Goal: Register for event/course

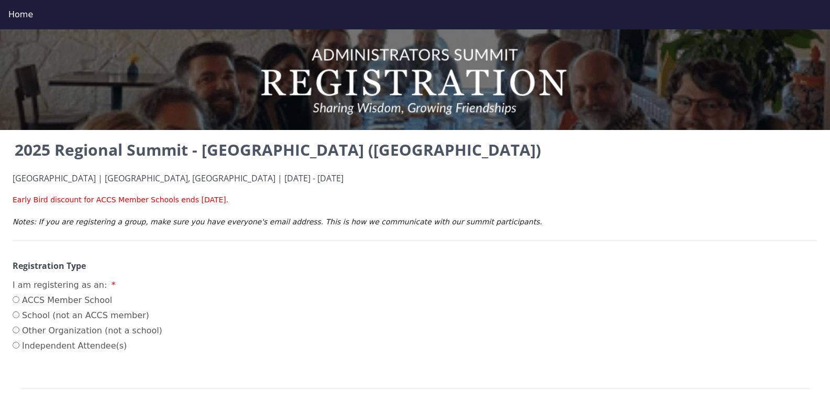
click at [0, 294] on div "2025 Regional Summit - [GEOGRAPHIC_DATA] ([GEOGRAPHIC_DATA]) [GEOGRAPHIC_DATA] …" at bounding box center [415, 405] width 830 height 535
click at [16, 300] on input "ACCS Member School" at bounding box center [16, 299] width 7 height 7
radio input "true"
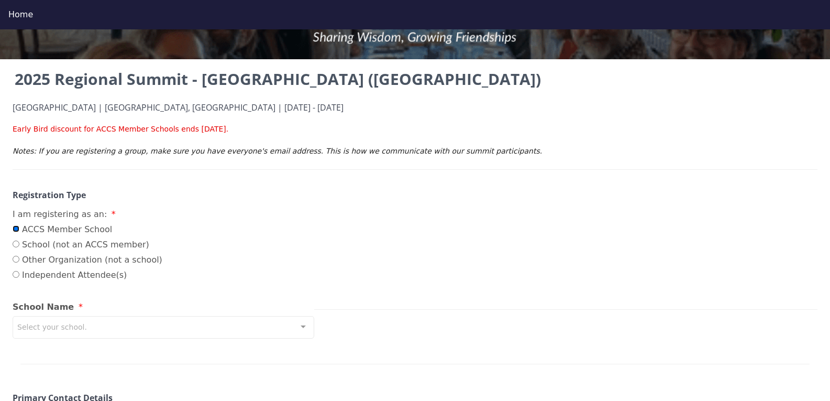
scroll to position [157, 0]
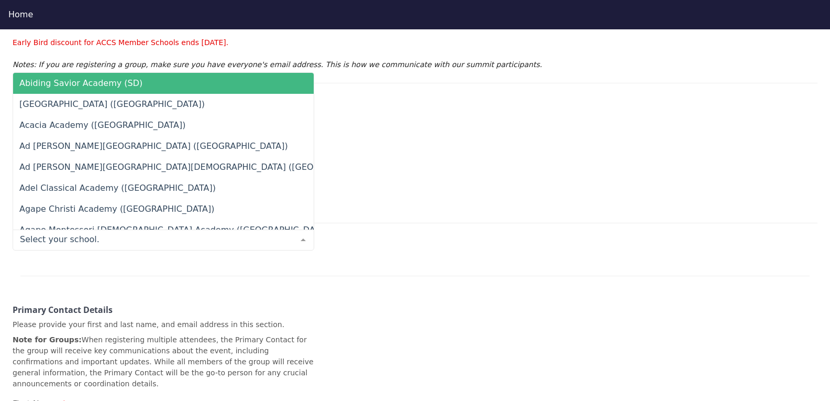
click at [96, 249] on div at bounding box center [164, 239] width 302 height 21
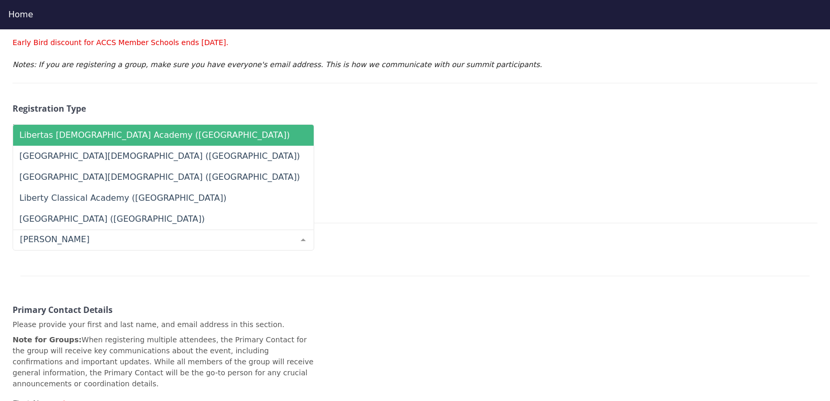
type input "liberty"
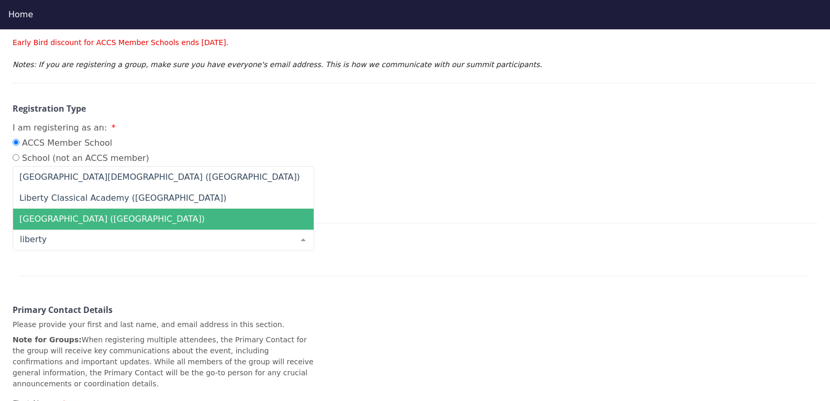
scroll to position [209, 0]
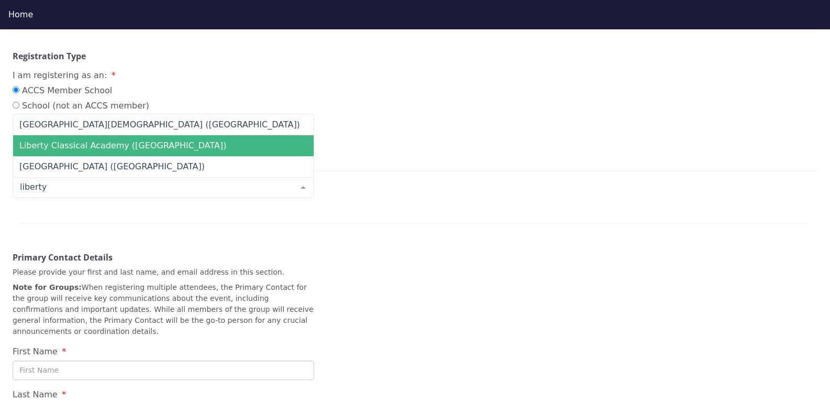
click at [115, 146] on span "Liberty Classical Academy ([GEOGRAPHIC_DATA])" at bounding box center [122, 145] width 207 height 10
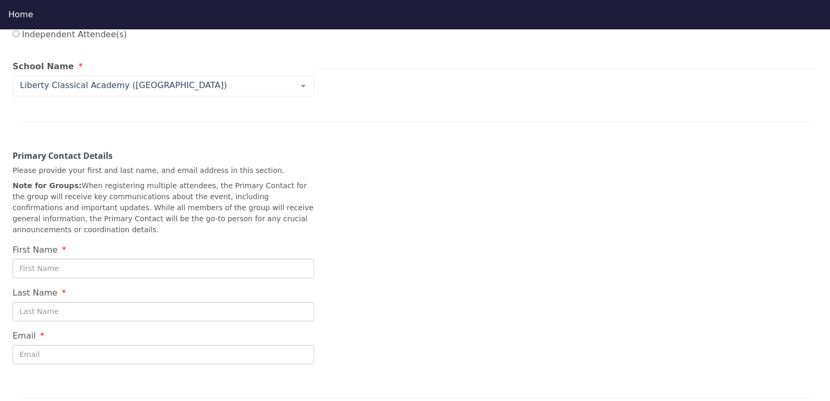
scroll to position [314, 0]
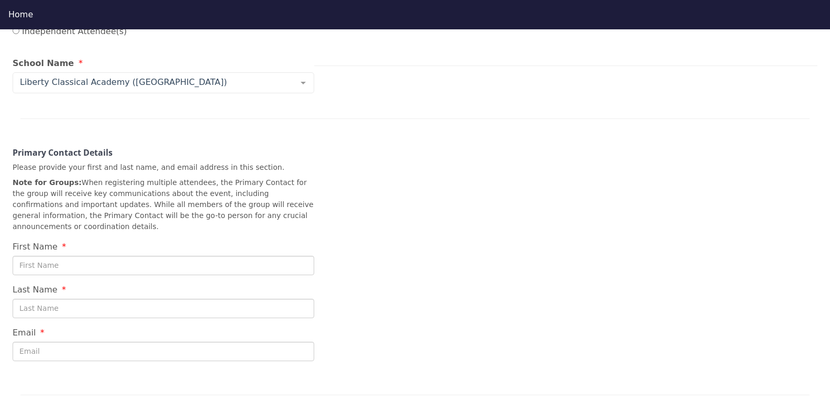
click at [71, 256] on input "First Name" at bounding box center [164, 265] width 302 height 19
type input "[PERSON_NAME]"
click at [85, 298] on input "Last Name" at bounding box center [164, 307] width 302 height 19
type input "Dow"
click at [60, 341] on input "Email" at bounding box center [164, 350] width 302 height 19
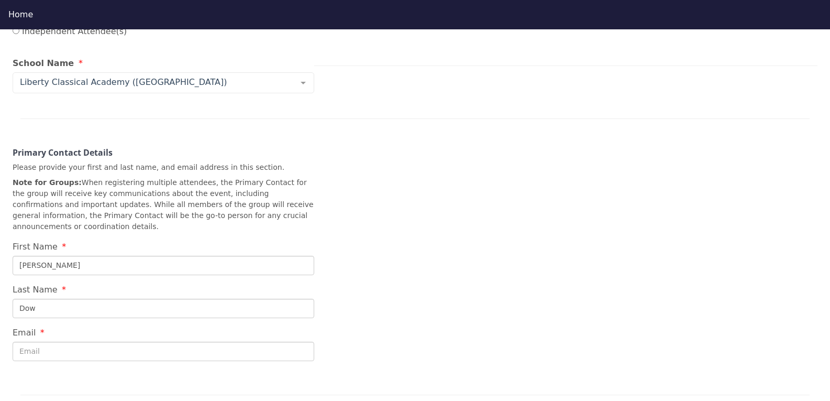
type input "[EMAIL_ADDRESS][DOMAIN_NAME]"
click at [399, 317] on div "2025 Regional Summit - [GEOGRAPHIC_DATA] ([GEOGRAPHIC_DATA]) [GEOGRAPHIC_DATA] …" at bounding box center [415, 113] width 830 height 579
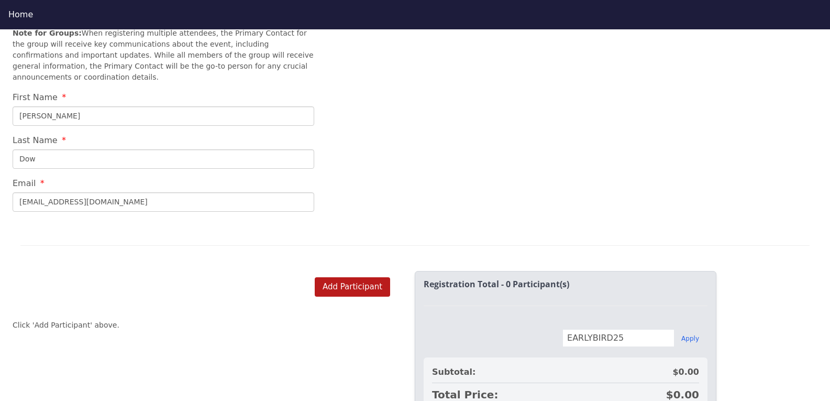
scroll to position [524, 0]
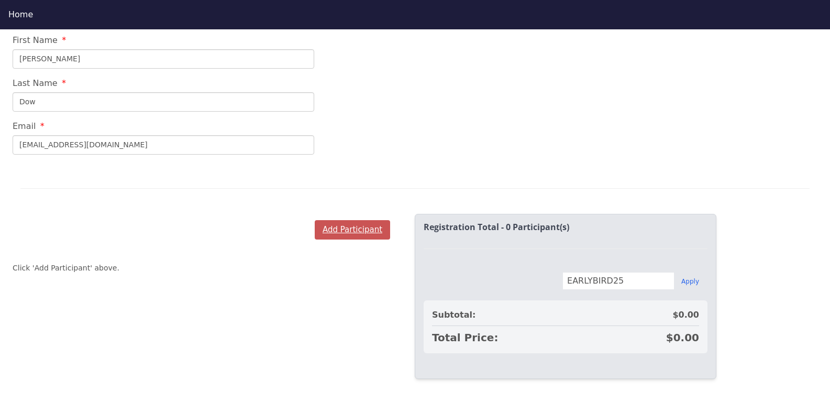
click at [360, 220] on button "Add Participant" at bounding box center [352, 229] width 75 height 19
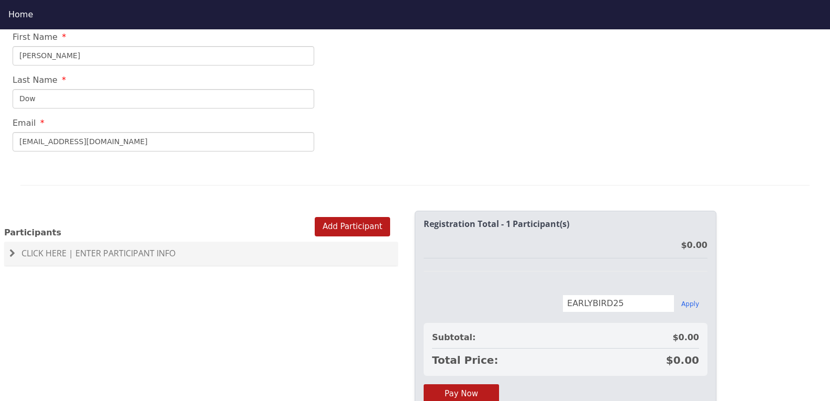
click at [56, 247] on span "Click Here | Enter Participant Info" at bounding box center [98, 253] width 154 height 12
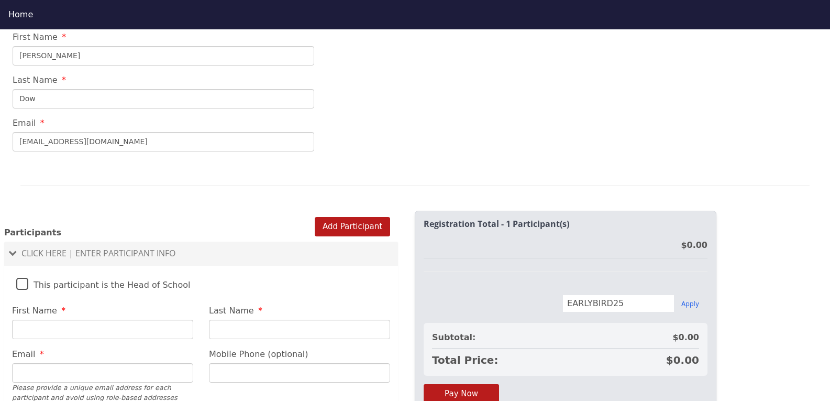
click at [21, 272] on label "This participant is the Head of School" at bounding box center [103, 282] width 174 height 23
click at [0, 0] on input "This participant is the Head of School" at bounding box center [0, 0] width 0 height 0
click at [37, 319] on input "First Name" at bounding box center [102, 328] width 181 height 19
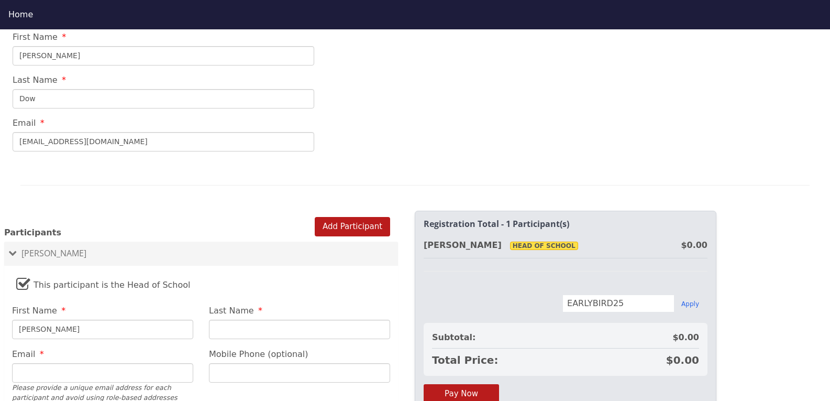
type input "[PERSON_NAME]"
type input "Dow"
drag, startPoint x: 32, startPoint y: 365, endPoint x: 21, endPoint y: 362, distance: 11.4
click at [21, 363] on input "Email" at bounding box center [102, 372] width 181 height 19
type input "[EMAIL_ADDRESS][DOMAIN_NAME]"
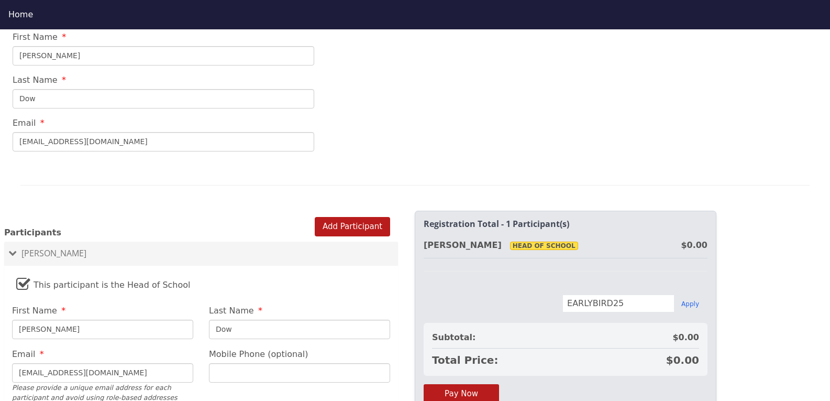
click at [223, 363] on input "Mobile Phone (optional)" at bounding box center [299, 372] width 181 height 19
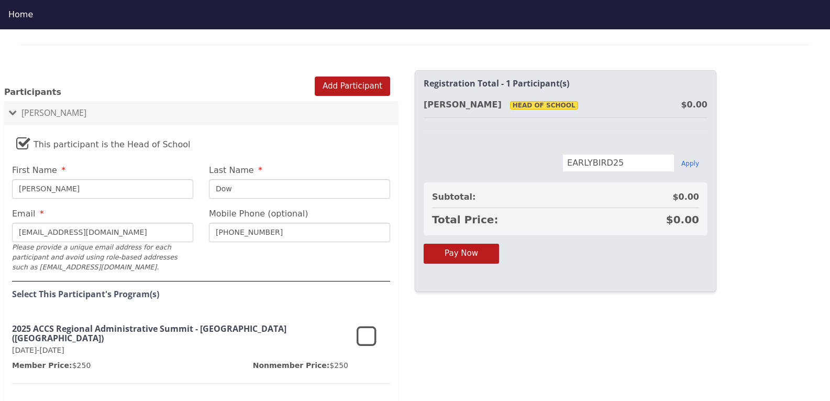
scroll to position [681, 0]
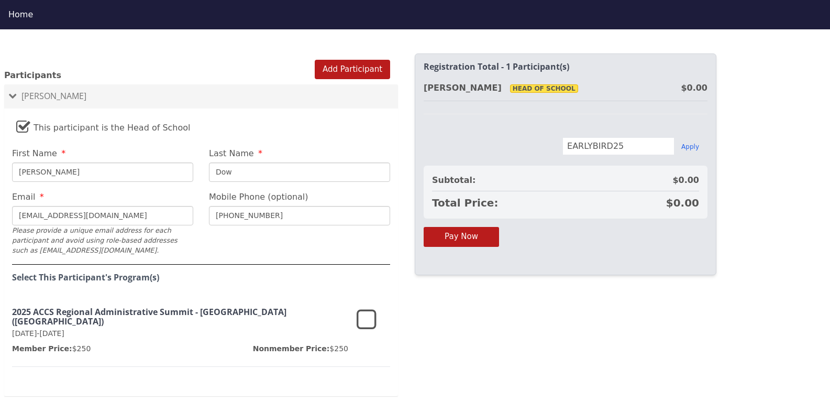
type input "[PHONE_NUMBER]"
click at [370, 308] on icon at bounding box center [367, 319] width 20 height 25
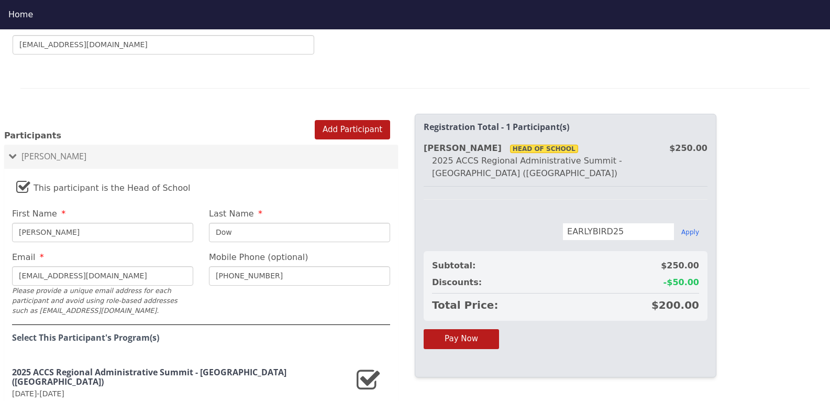
scroll to position [608, 0]
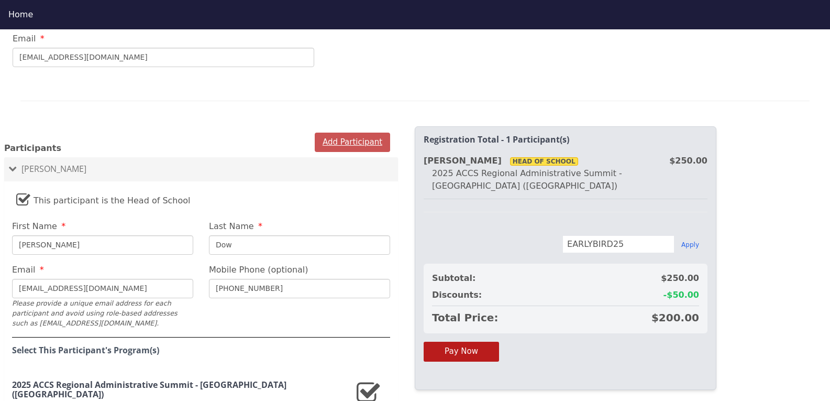
click at [352, 134] on button "Add Participant" at bounding box center [352, 141] width 75 height 19
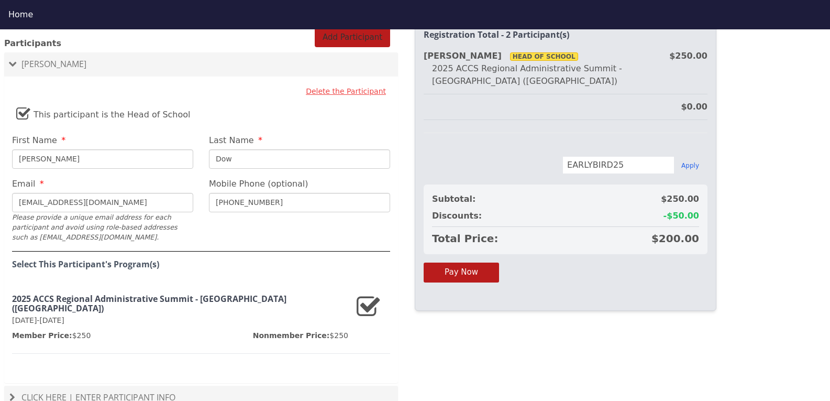
scroll to position [758, 0]
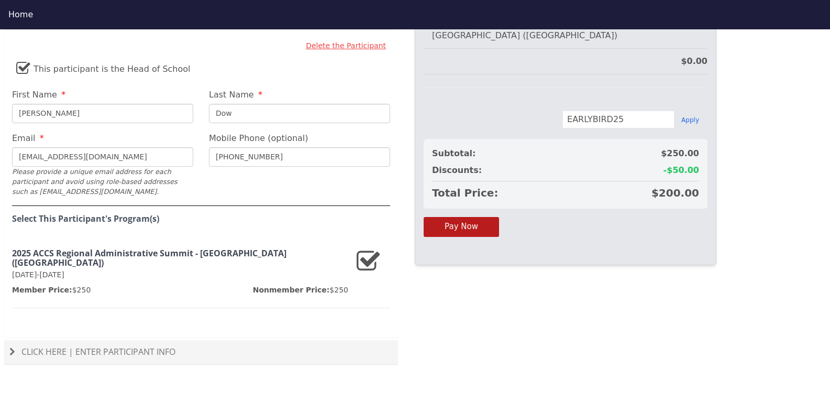
click at [117, 346] on span "Click Here | Enter Participant Info" at bounding box center [98, 352] width 154 height 12
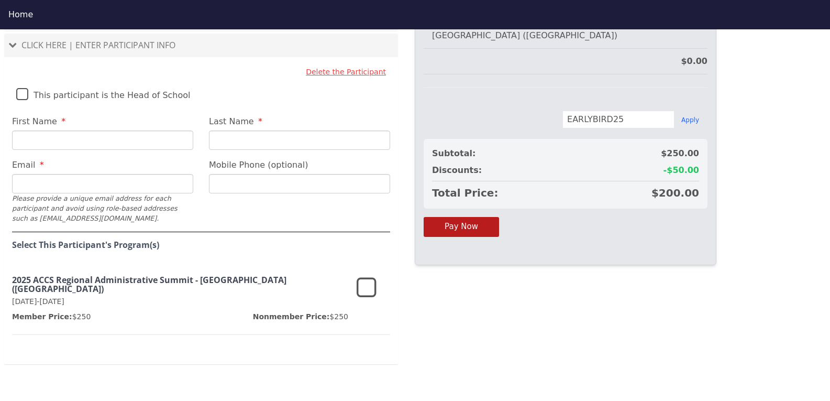
click at [366, 276] on icon at bounding box center [367, 287] width 20 height 25
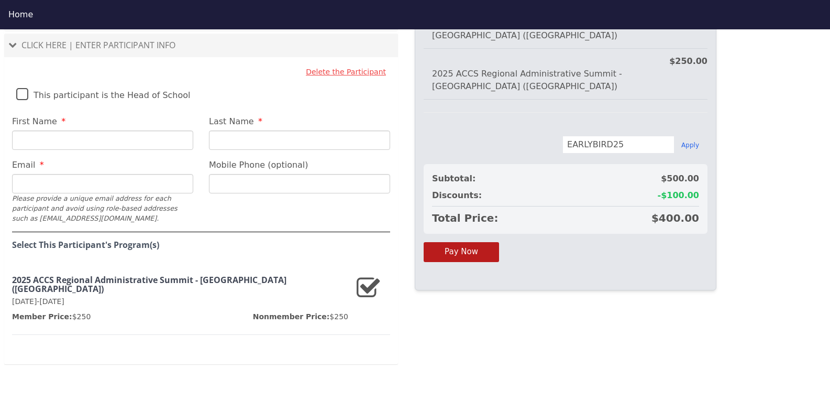
click at [366, 281] on icon at bounding box center [369, 287] width 24 height 25
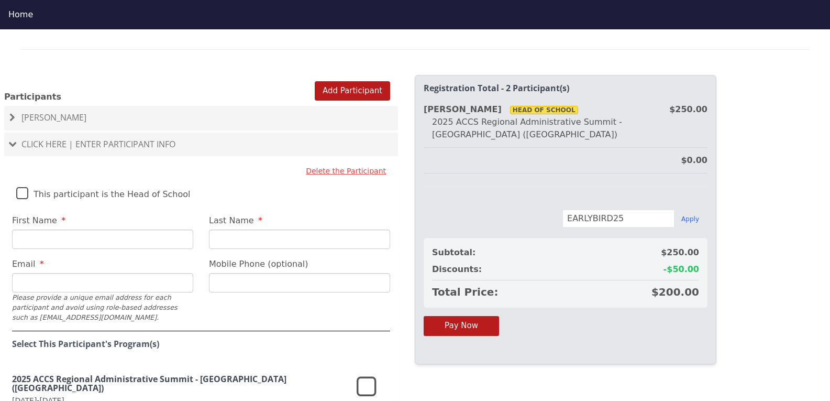
scroll to position [654, 0]
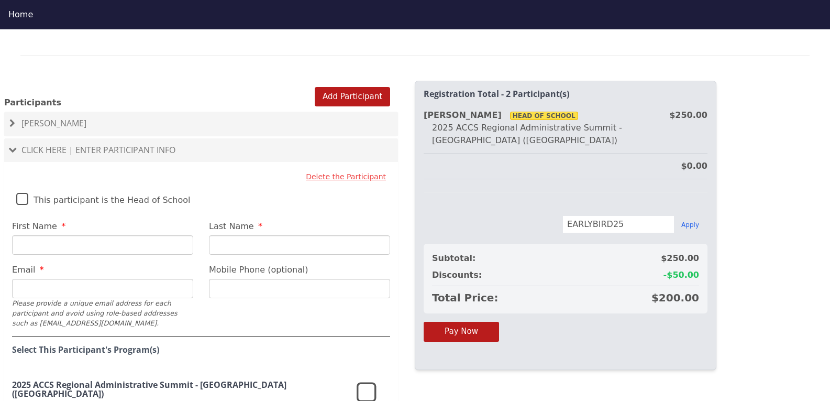
click at [362, 381] on icon at bounding box center [367, 392] width 20 height 25
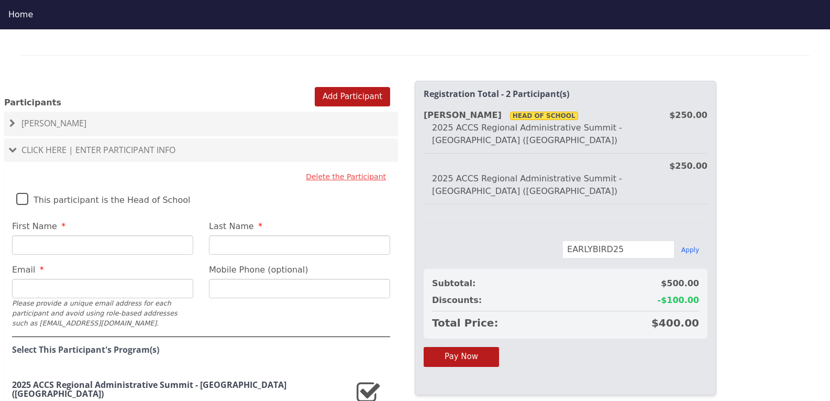
click at [43, 235] on input "First Name" at bounding box center [102, 244] width 181 height 19
click at [54, 237] on input "First Name" at bounding box center [102, 244] width 181 height 19
type input "[PERSON_NAME]"
click at [35, 279] on input "Email" at bounding box center [102, 288] width 181 height 19
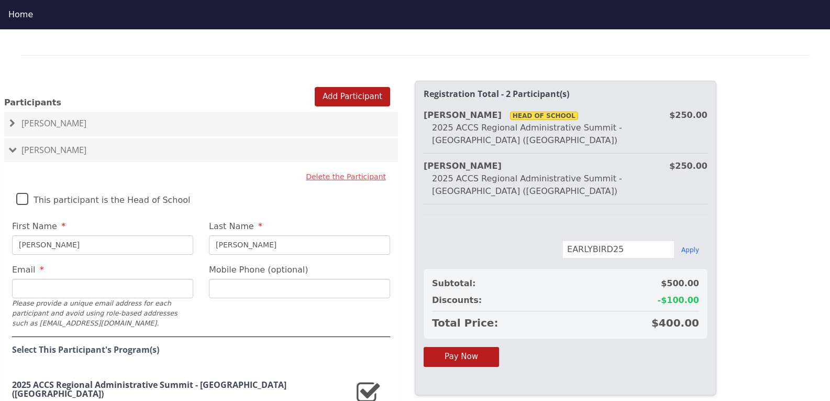
paste input "[EMAIL_ADDRESS][DOMAIN_NAME]"
type input "[EMAIL_ADDRESS][DOMAIN_NAME]"
click at [270, 279] on input "Mobile Phone (optional)" at bounding box center [299, 288] width 181 height 19
click at [243, 305] on fieldset "Delete the Participant This participant is the Head of School First Name [PERSO…" at bounding box center [201, 318] width 394 height 302
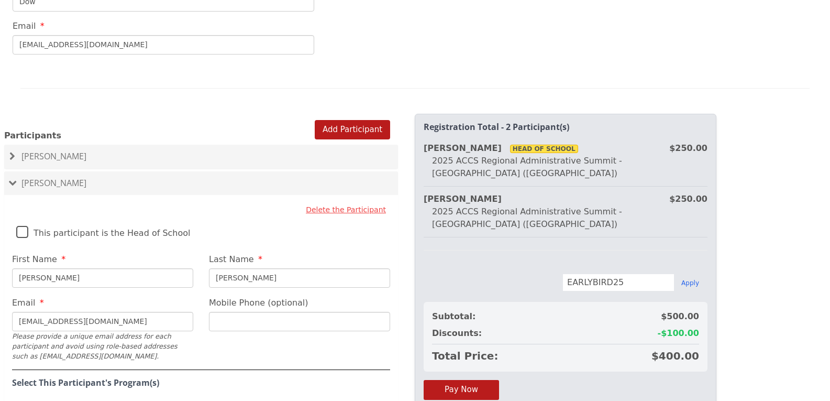
scroll to position [549, 0]
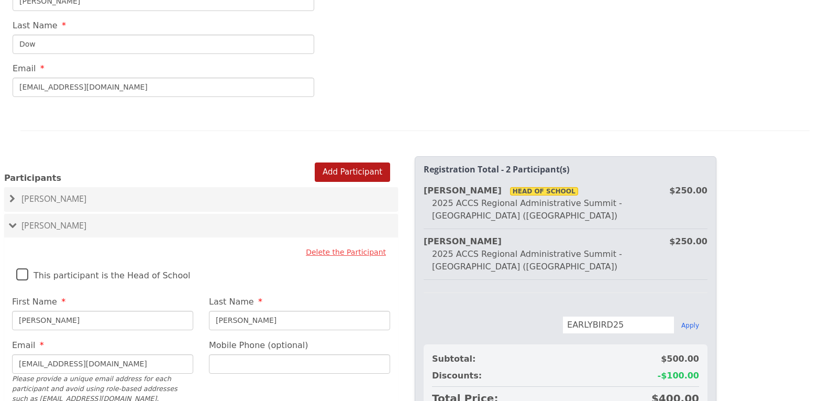
click at [352, 171] on div at bounding box center [201, 171] width 394 height 1
click at [346, 165] on button "Add Participant" at bounding box center [352, 171] width 75 height 19
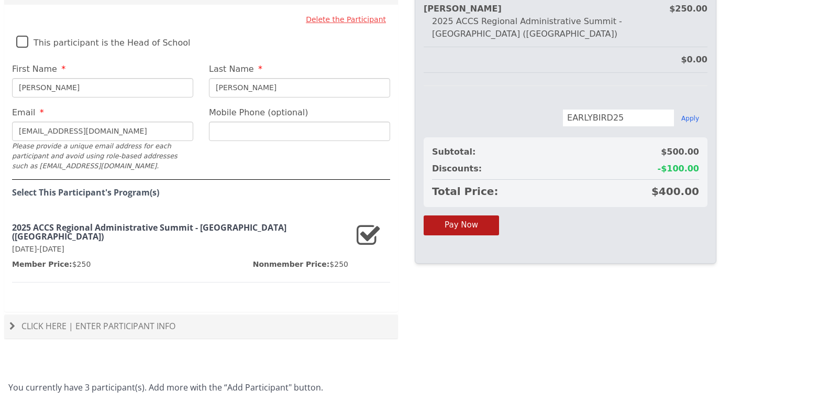
scroll to position [785, 0]
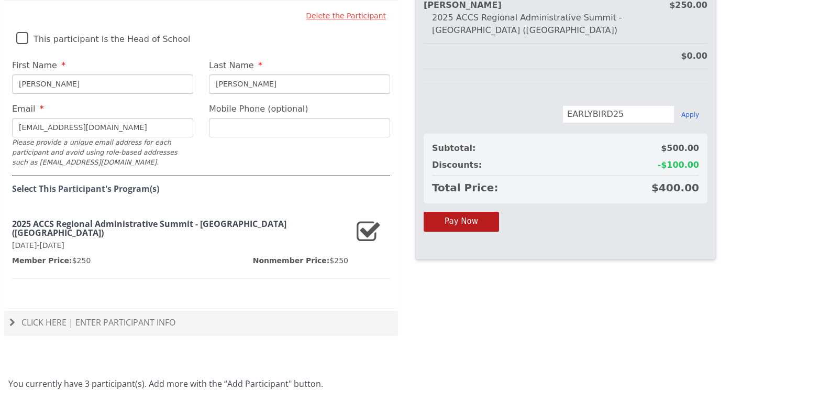
click at [51, 316] on span "Click Here | Enter Participant Info" at bounding box center [98, 322] width 154 height 12
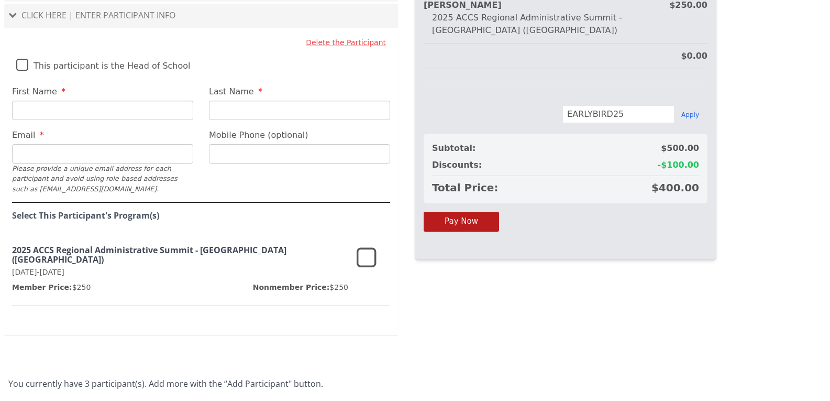
click at [44, 101] on input "First Name" at bounding box center [102, 110] width 181 height 19
type input "Terrasa"
click at [223, 101] on input "Last Name" at bounding box center [299, 110] width 181 height 19
type input "[PERSON_NAME]"
click at [69, 146] on input "Email" at bounding box center [102, 153] width 181 height 19
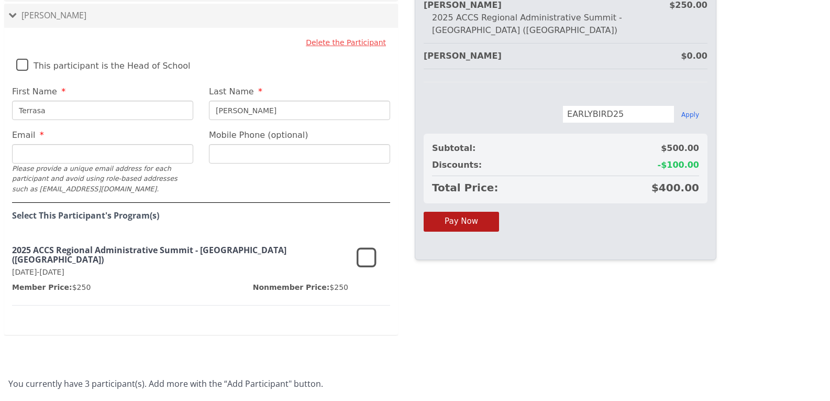
paste input "[EMAIL_ADDRESS][DOMAIN_NAME]"
type input "[EMAIL_ADDRESS][DOMAIN_NAME]"
click at [363, 249] on icon at bounding box center [367, 258] width 20 height 25
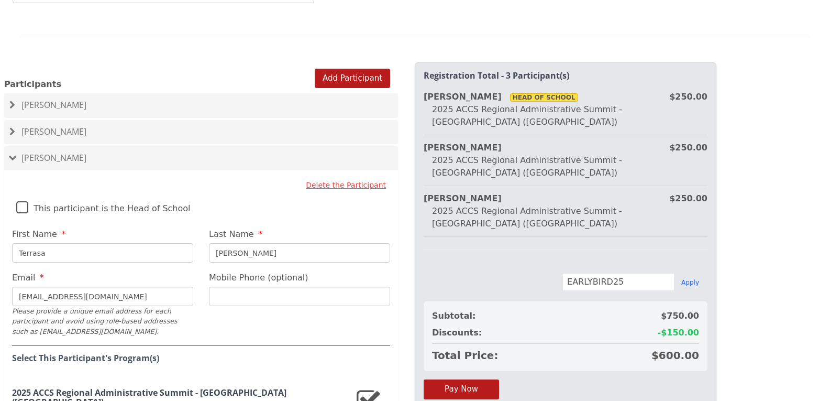
scroll to position [628, 0]
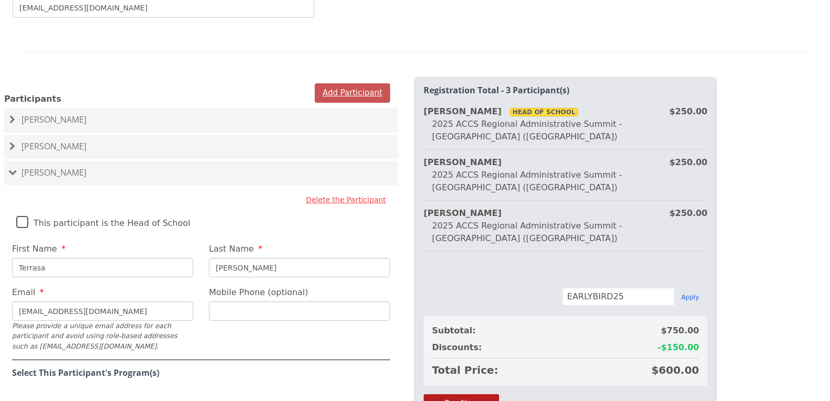
click at [350, 83] on button "Add Participant" at bounding box center [352, 92] width 75 height 19
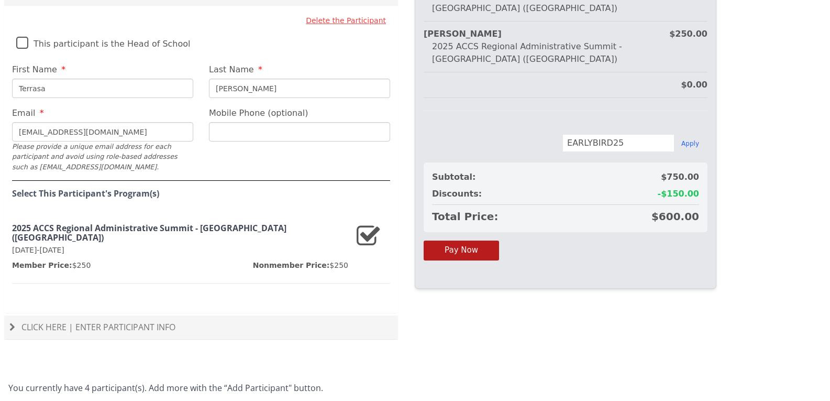
scroll to position [811, 0]
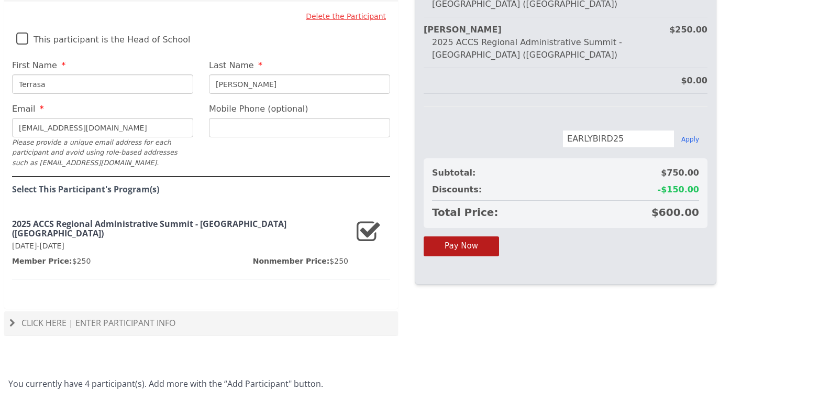
click at [35, 317] on span "Click Here | Enter Participant Info" at bounding box center [98, 323] width 154 height 12
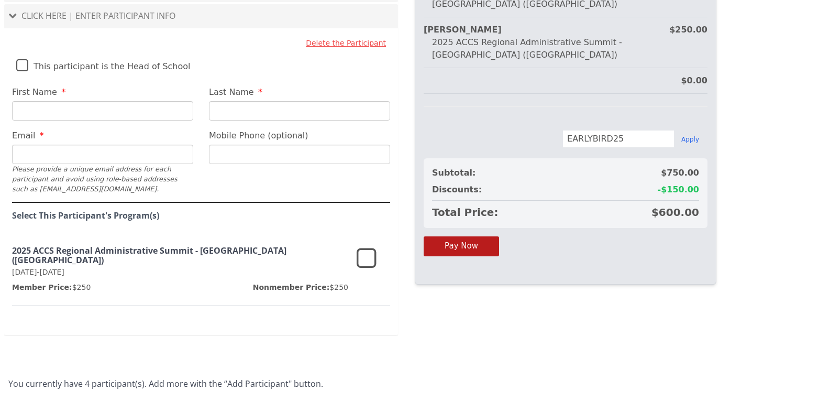
click at [43, 101] on input "First Name" at bounding box center [102, 110] width 181 height 19
type input "[PERSON_NAME]"
click at [28, 145] on input "Email" at bounding box center [102, 154] width 181 height 19
type input "[EMAIL_ADDRESS][DOMAIN_NAME]"
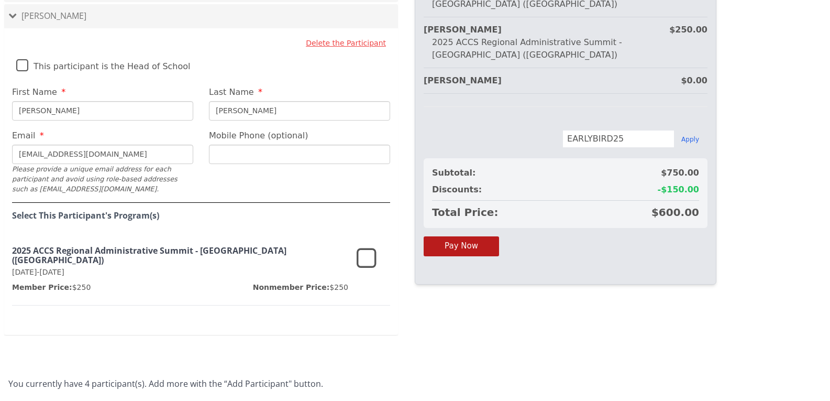
click at [264, 145] on input "Mobile Phone (optional)" at bounding box center [299, 154] width 181 height 19
click at [374, 246] on icon at bounding box center [367, 258] width 20 height 25
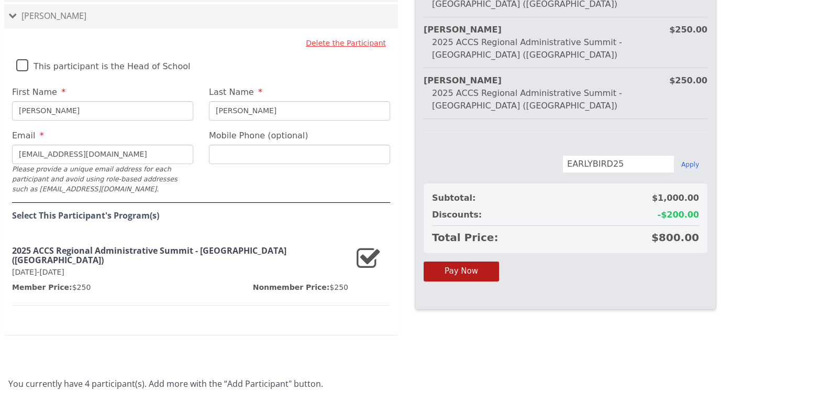
drag, startPoint x: 84, startPoint y: 142, endPoint x: 7, endPoint y: 139, distance: 77.6
click at [7, 139] on div "Email [EMAIL_ADDRESS][DOMAIN_NAME] Please provide a unique email address for ea…" at bounding box center [102, 161] width 197 height 65
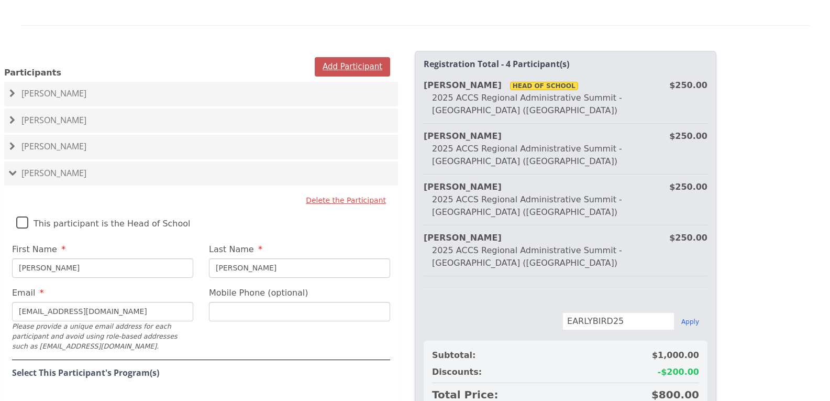
click at [350, 57] on button "Add Participant" at bounding box center [352, 66] width 75 height 19
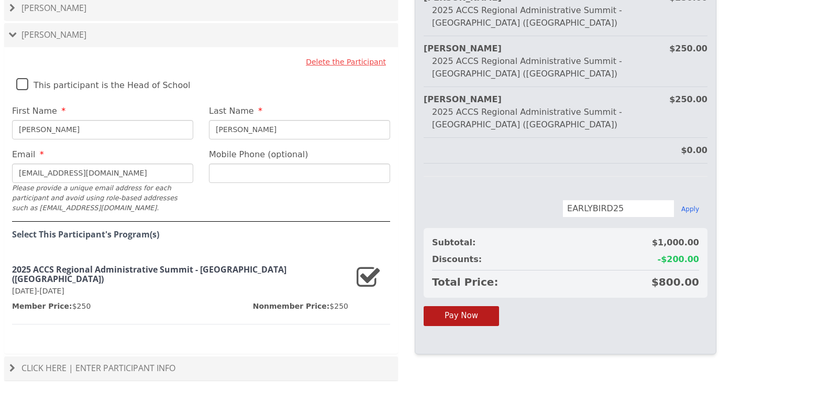
scroll to position [811, 0]
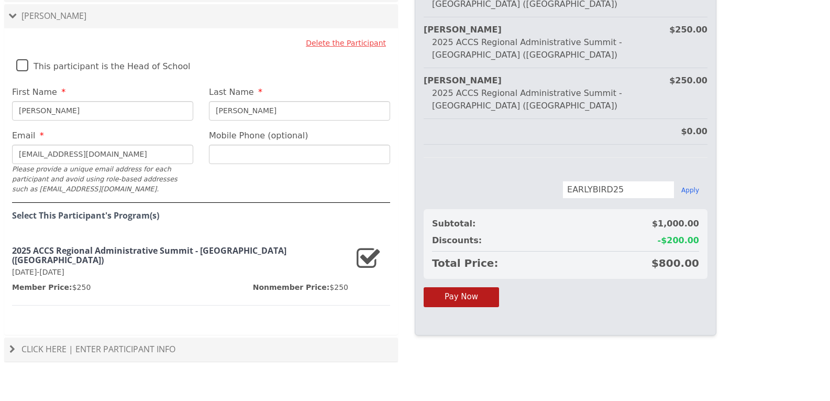
click at [86, 343] on span "Click Here | Enter Participant Info" at bounding box center [98, 349] width 154 height 12
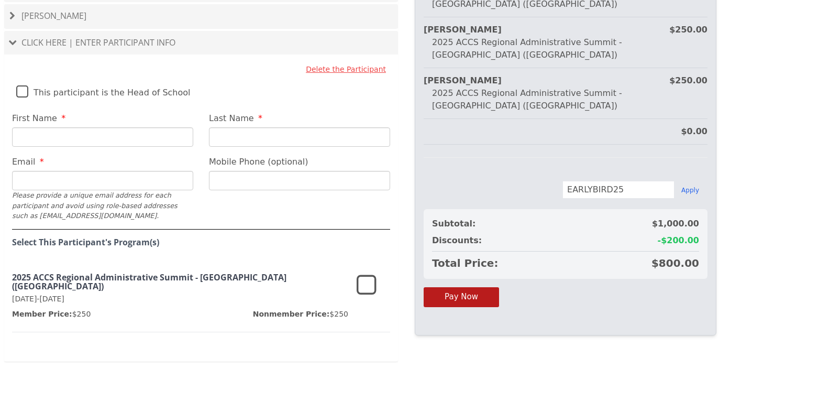
click at [55, 127] on input "First Name" at bounding box center [102, 136] width 181 height 19
type input "[PERSON_NAME]"
click at [34, 171] on input "Email" at bounding box center [102, 180] width 181 height 19
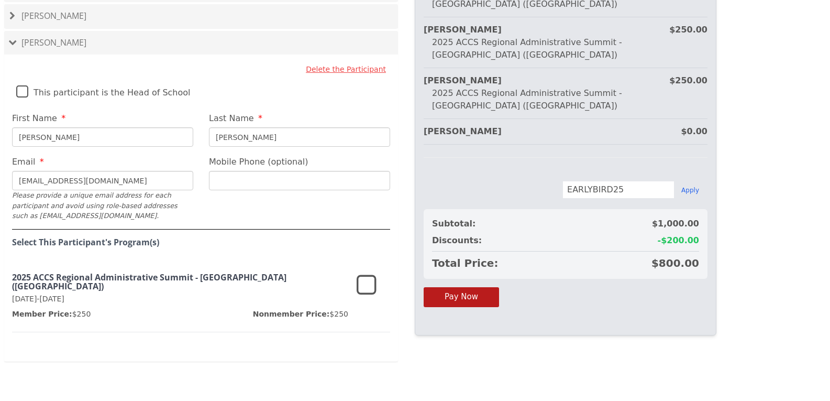
type input "[EMAIL_ADDRESS][DOMAIN_NAME]"
click at [371, 274] on icon at bounding box center [367, 285] width 20 height 25
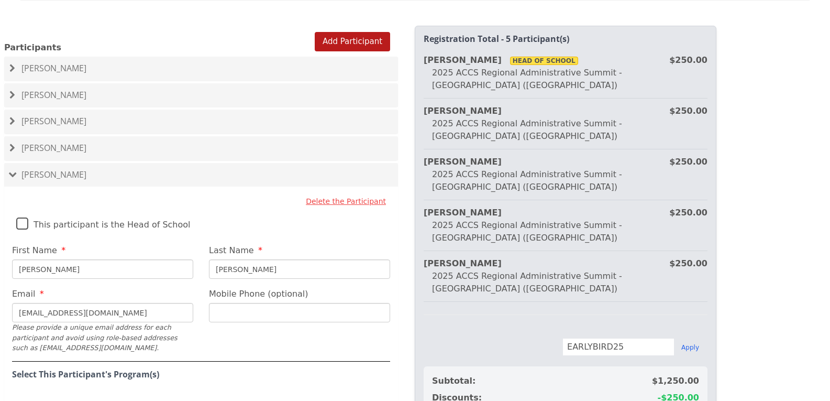
scroll to position [654, 0]
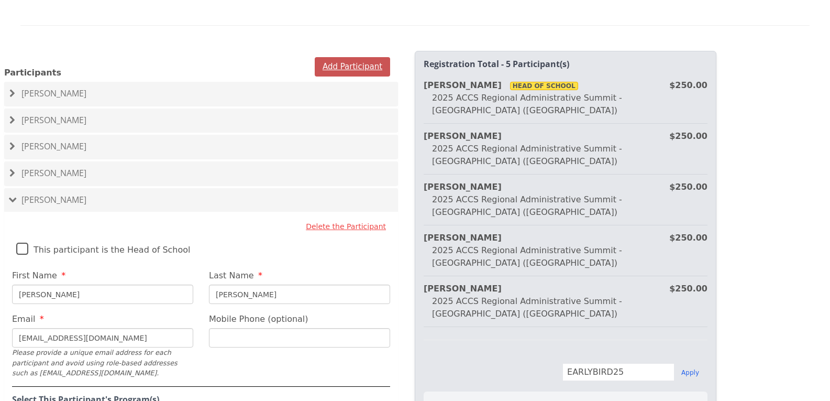
click at [350, 57] on button "Add Participant" at bounding box center [352, 66] width 75 height 19
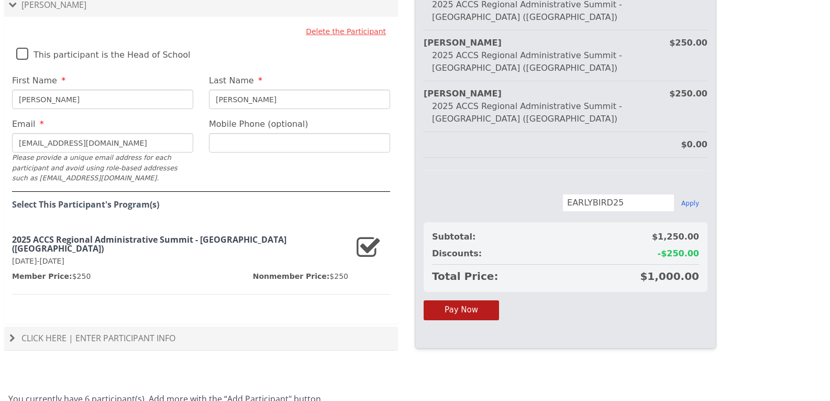
scroll to position [864, 0]
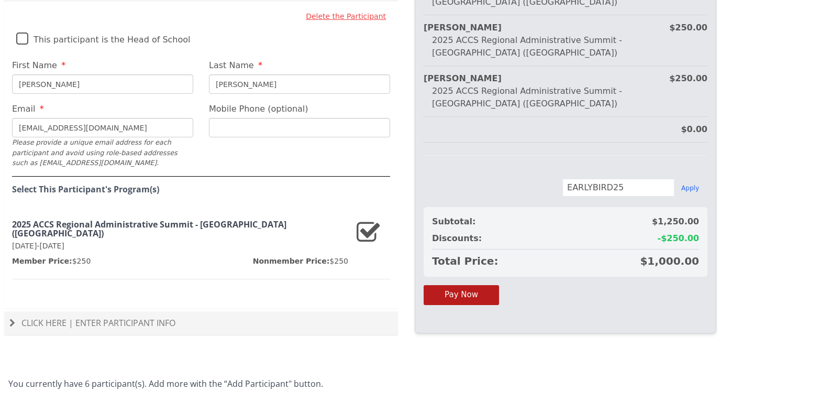
click at [40, 317] on span "Click Here | Enter Participant Info" at bounding box center [98, 323] width 154 height 12
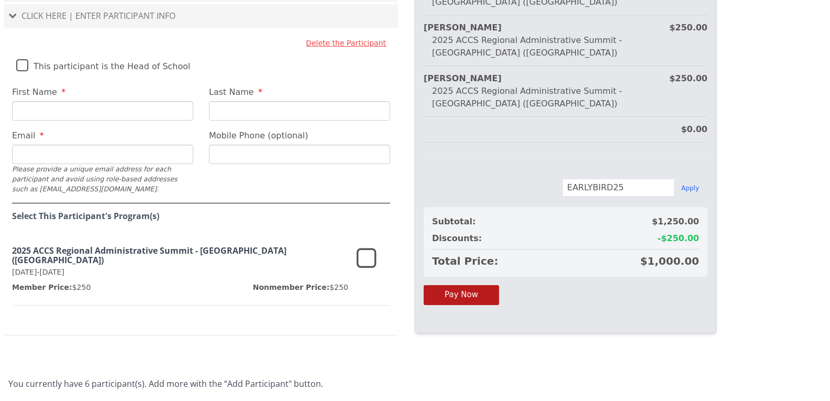
click at [42, 101] on input "First Name" at bounding box center [102, 110] width 181 height 19
type input "[PERSON_NAME]"
click at [105, 145] on input "Email" at bounding box center [102, 154] width 181 height 19
type input "[EMAIL_ADDRESS][DOMAIN_NAME]"
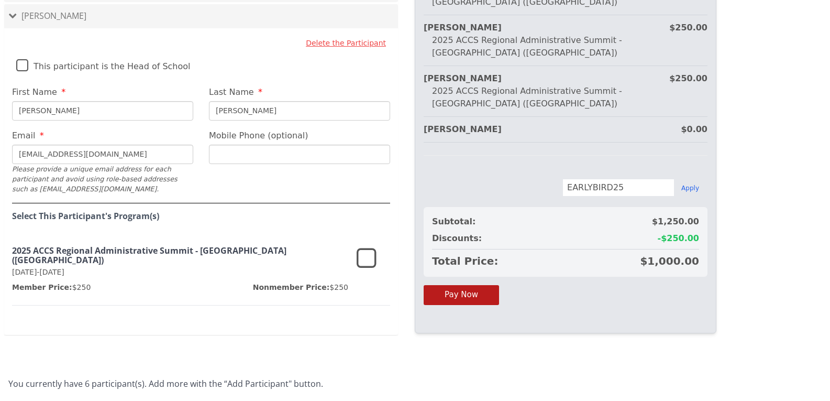
drag, startPoint x: 99, startPoint y: 146, endPoint x: 17, endPoint y: 141, distance: 82.9
click at [17, 145] on input "[EMAIL_ADDRESS][DOMAIN_NAME]" at bounding box center [102, 154] width 181 height 19
click at [368, 248] on icon at bounding box center [367, 258] width 20 height 25
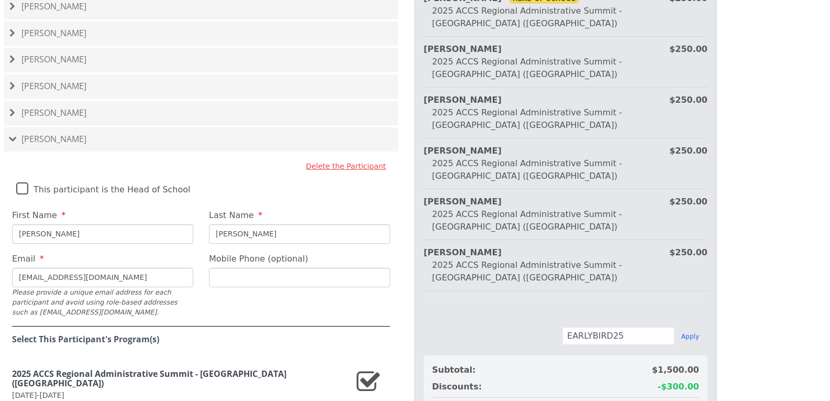
scroll to position [759, 0]
